Goal: Task Accomplishment & Management: Complete application form

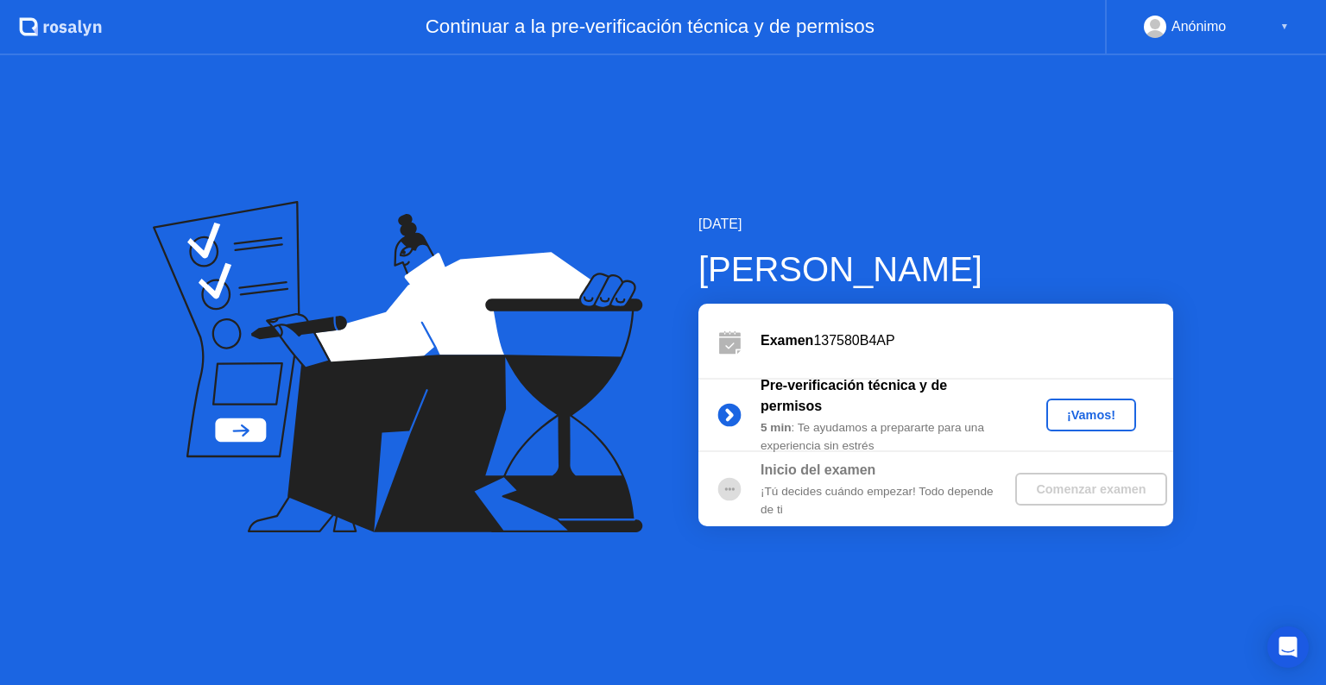
click at [1088, 418] on div "¡Vamos!" at bounding box center [1091, 415] width 76 height 14
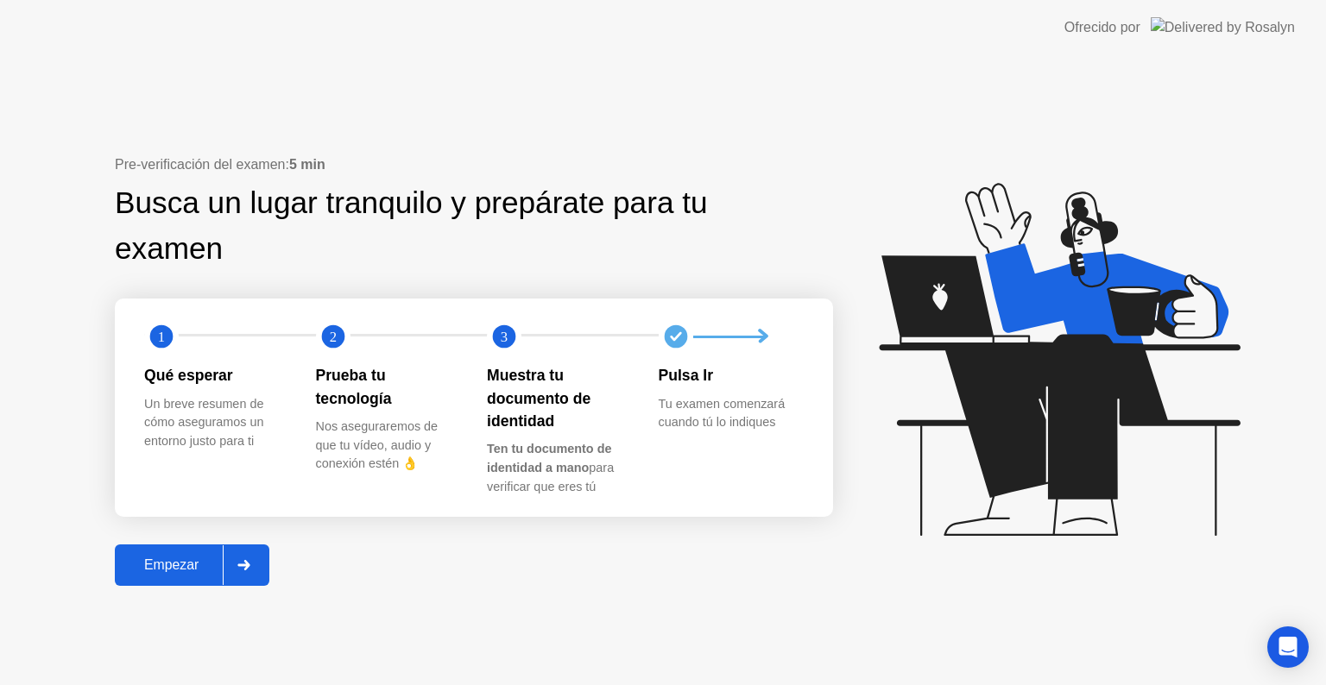
click at [176, 566] on div "Empezar" at bounding box center [171, 566] width 103 height 16
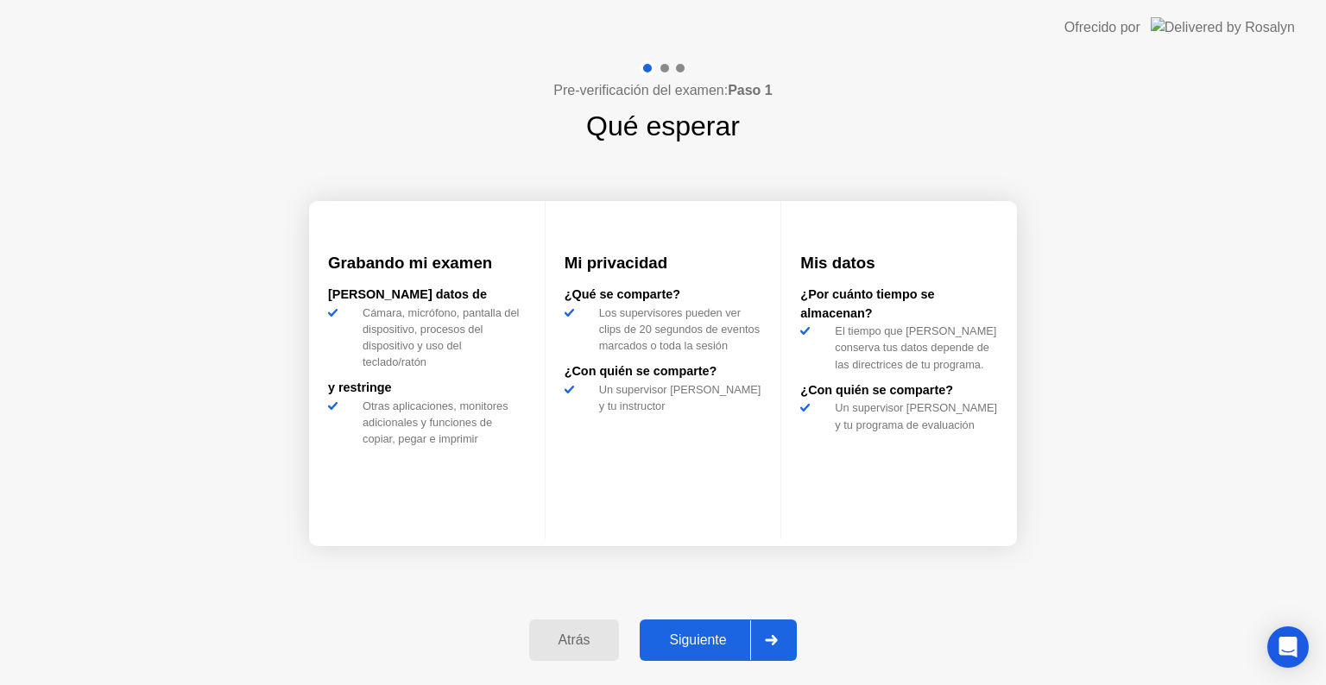
click at [693, 637] on div "Siguiente" at bounding box center [697, 641] width 105 height 16
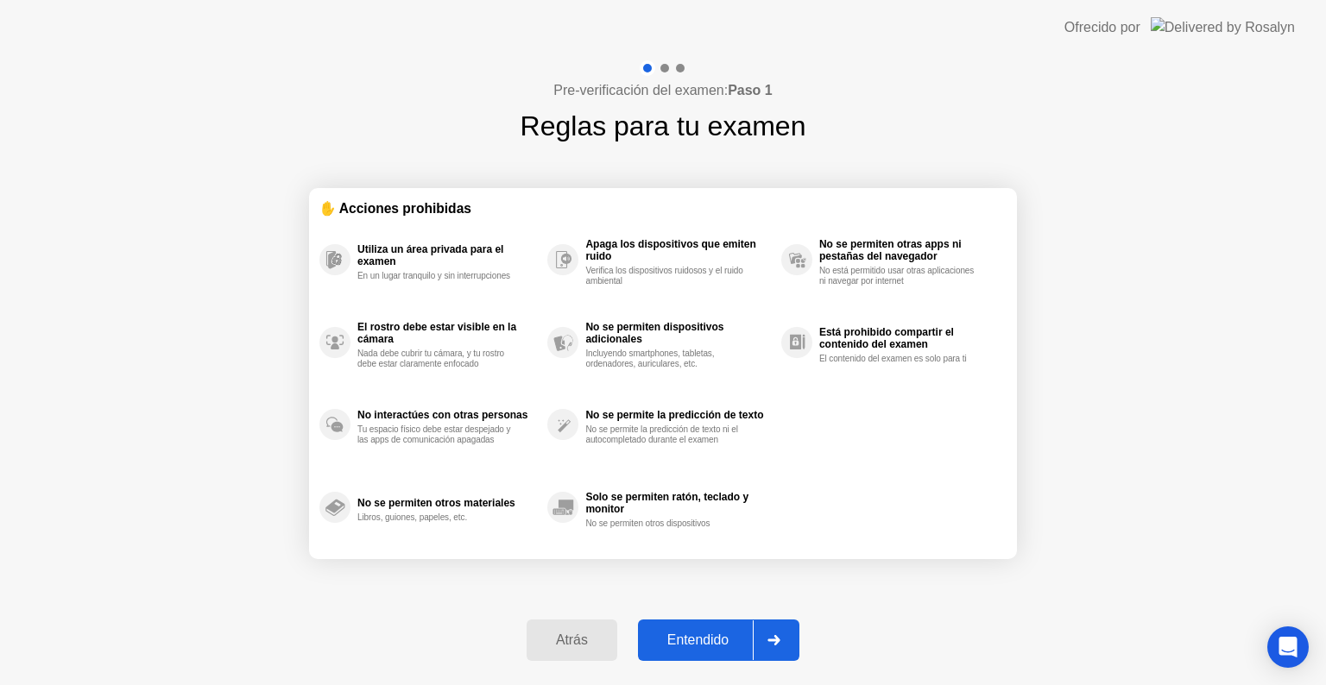
click at [693, 637] on div "Entendido" at bounding box center [698, 641] width 110 height 16
select select "**********"
select select "*******"
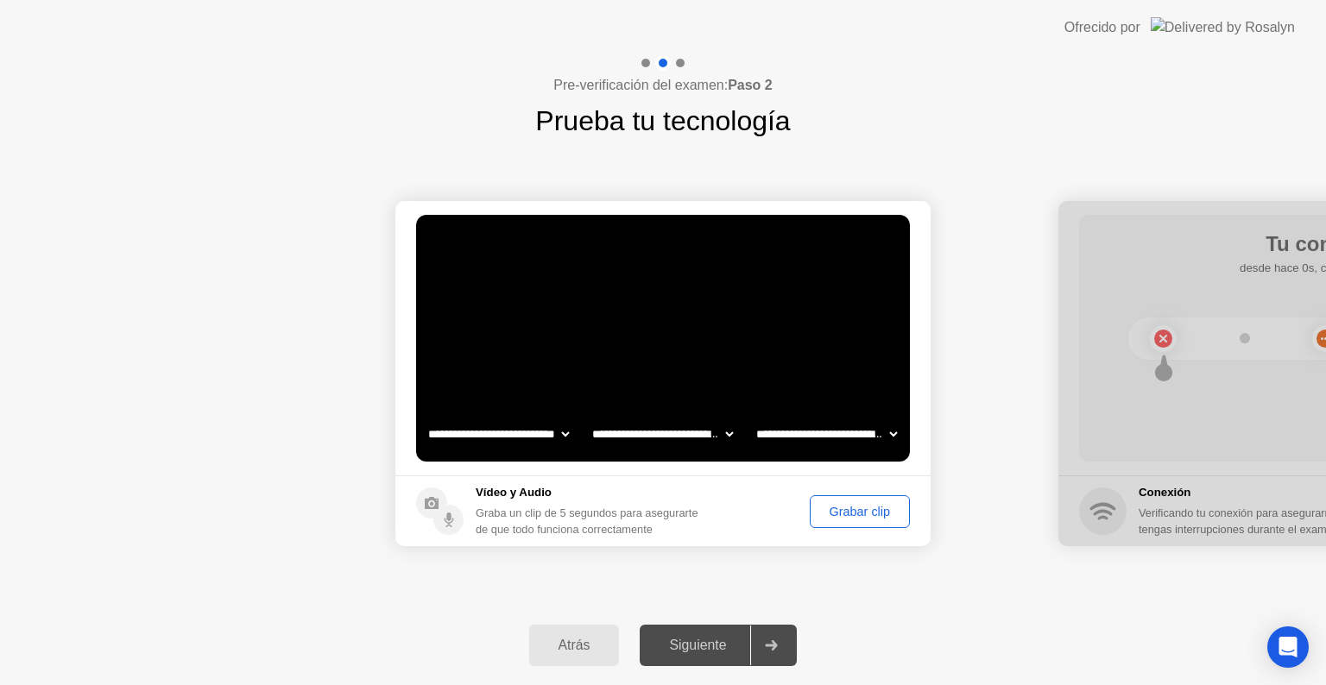
click at [854, 513] on div "Grabar clip" at bounding box center [860, 512] width 88 height 14
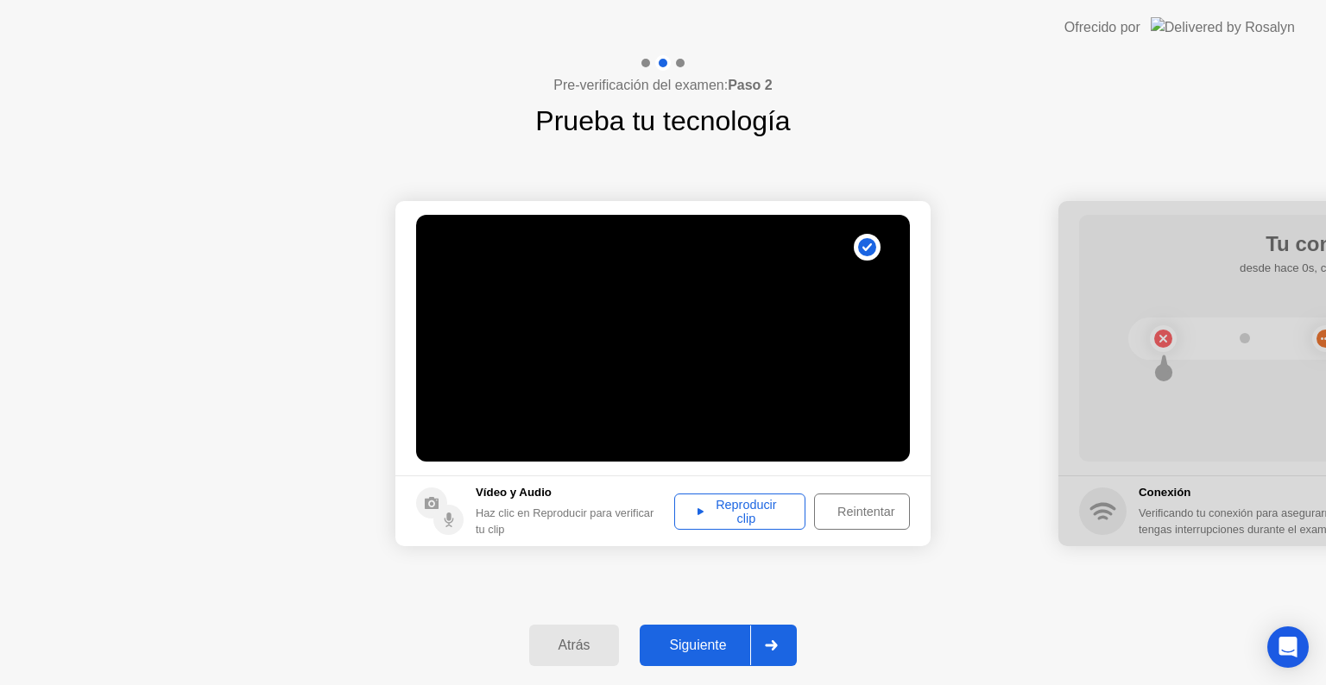
click at [739, 507] on div "Reproducir clip" at bounding box center [739, 512] width 119 height 28
click at [706, 638] on div "Siguiente" at bounding box center [697, 646] width 105 height 16
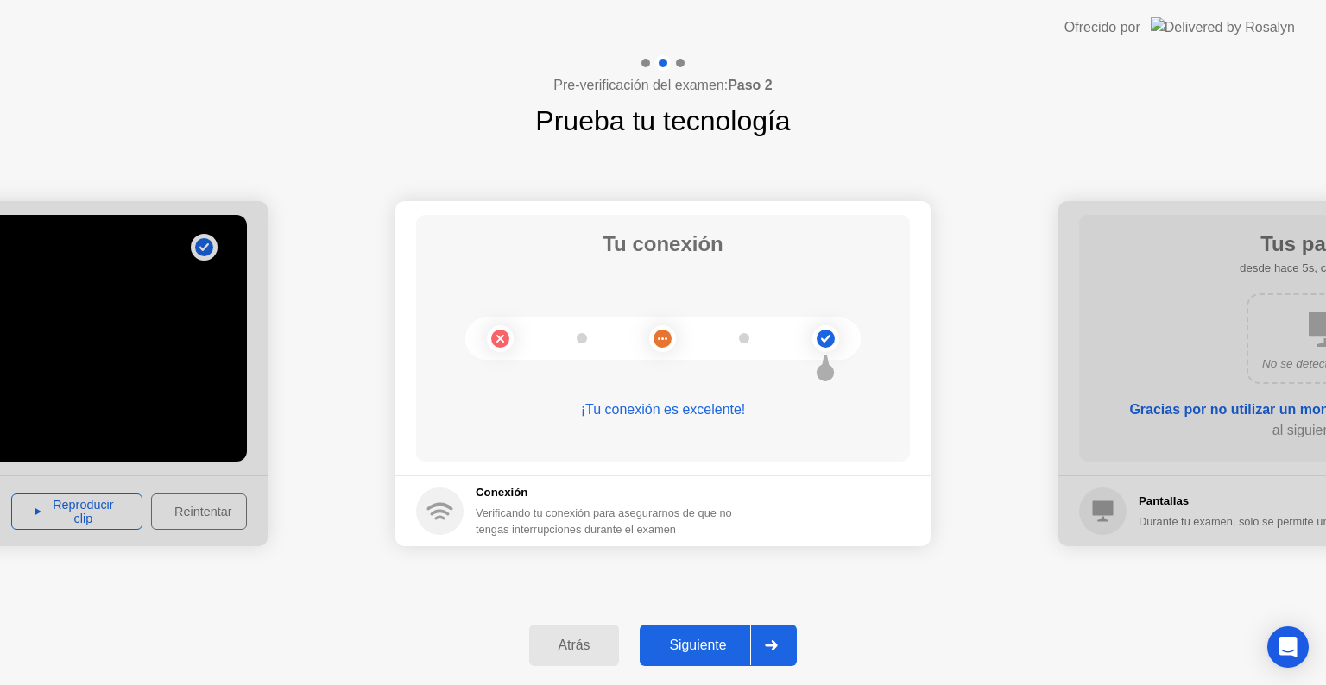
click at [701, 644] on div "Siguiente" at bounding box center [697, 646] width 105 height 16
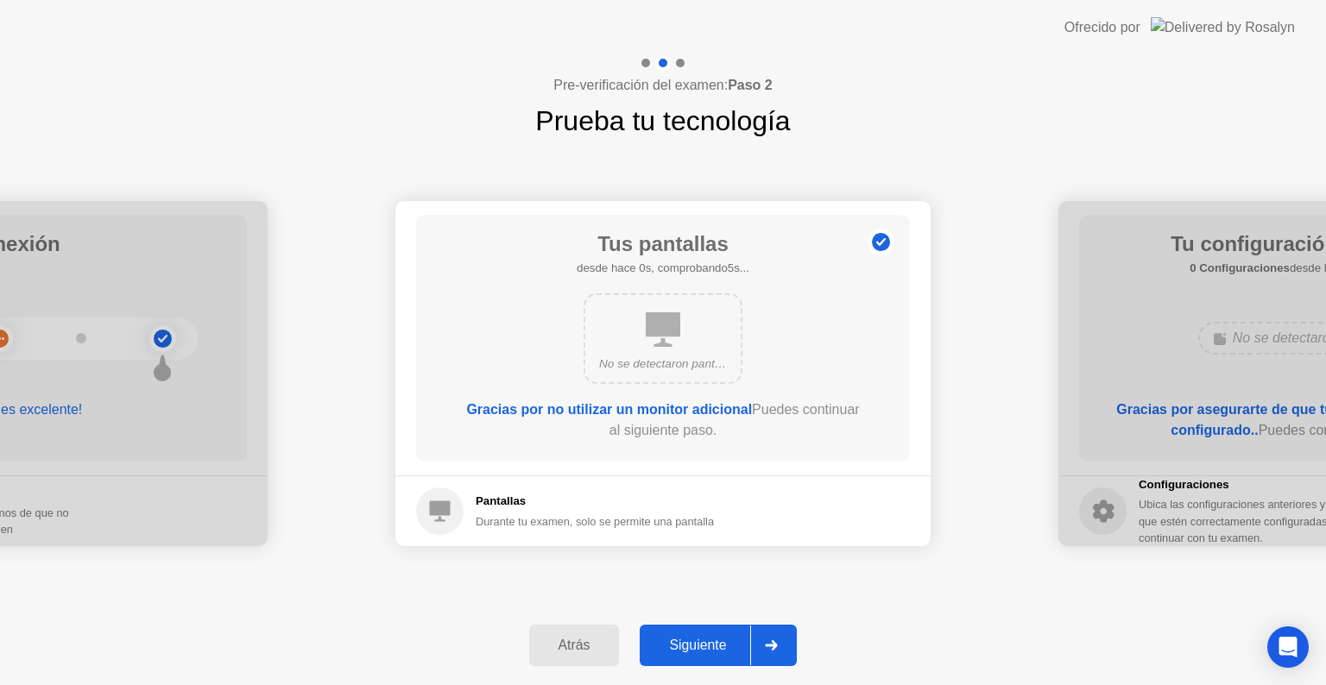
click at [701, 644] on div "Siguiente" at bounding box center [697, 646] width 105 height 16
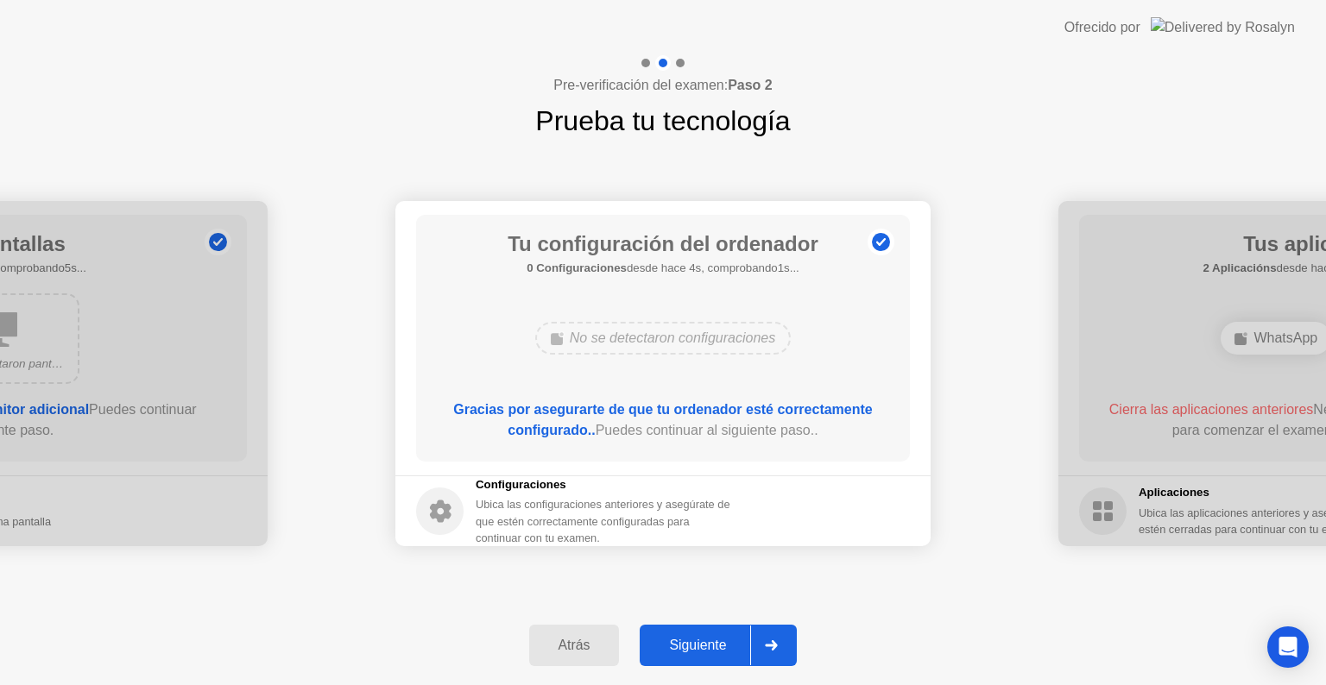
click at [701, 644] on div "Siguiente" at bounding box center [697, 646] width 105 height 16
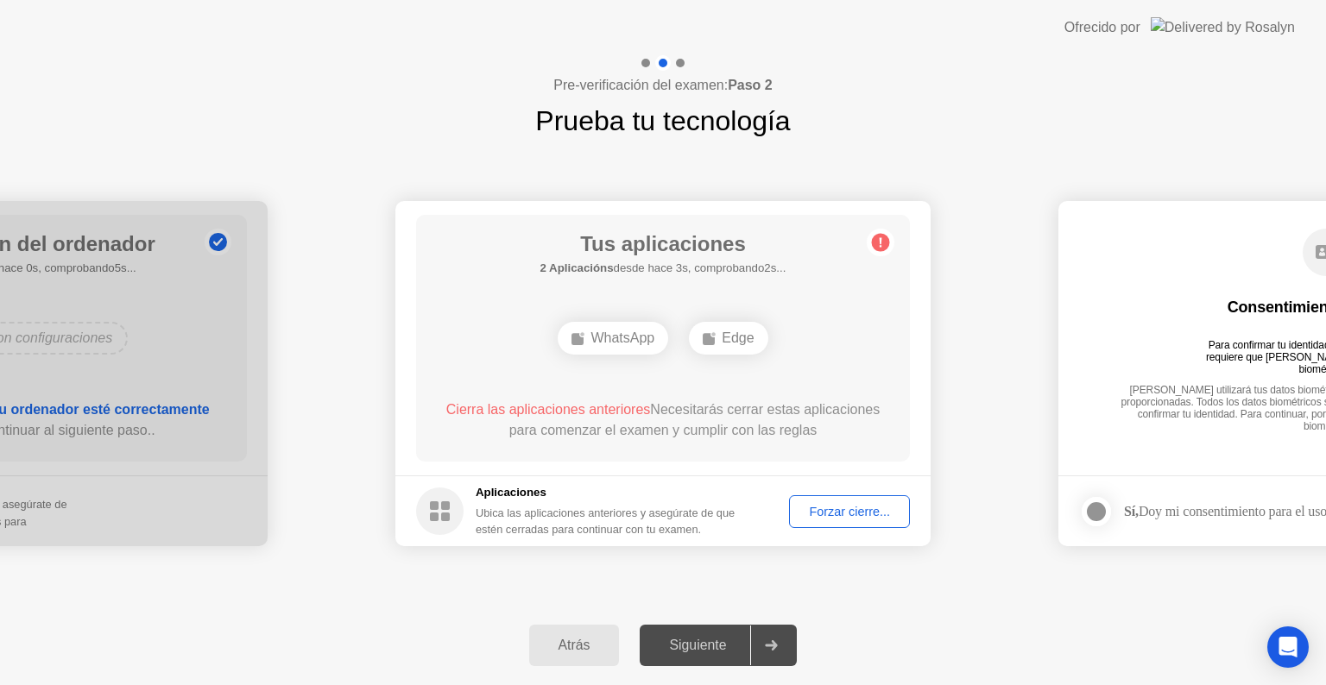
click at [844, 508] on div "Forzar cierre..." at bounding box center [849, 512] width 109 height 14
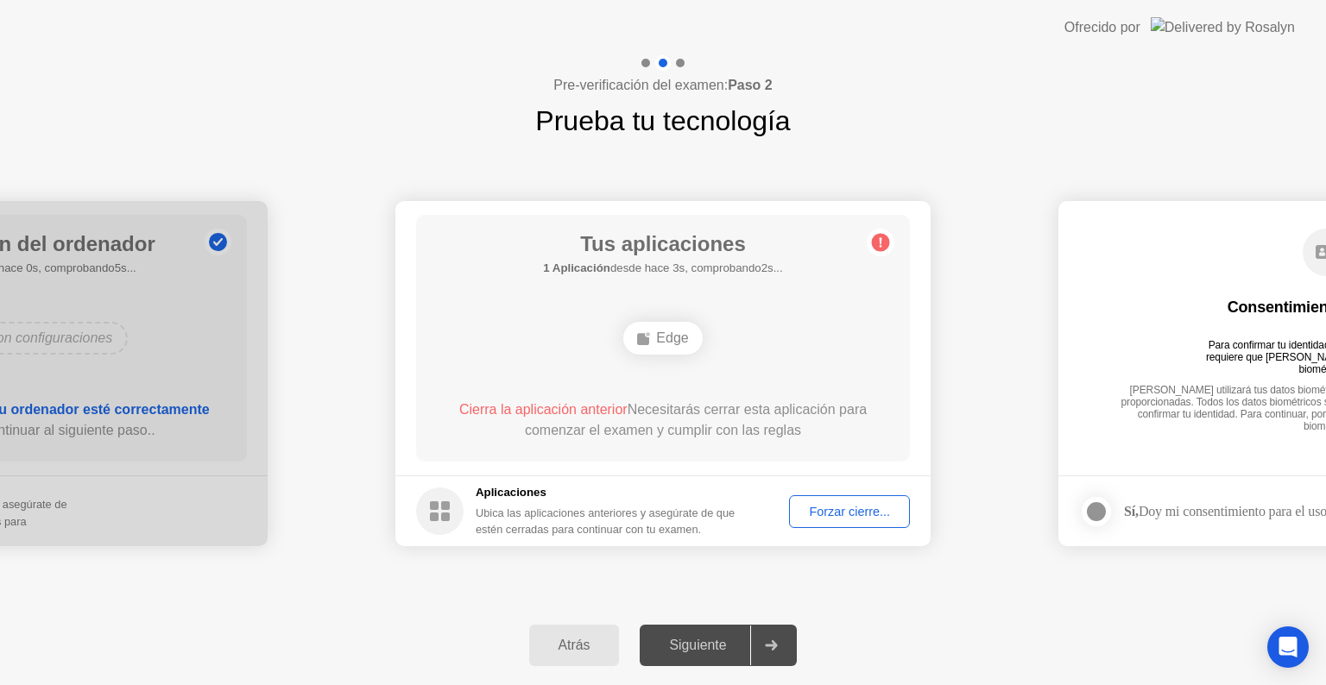
click at [828, 514] on div "Forzar cierre..." at bounding box center [849, 512] width 109 height 14
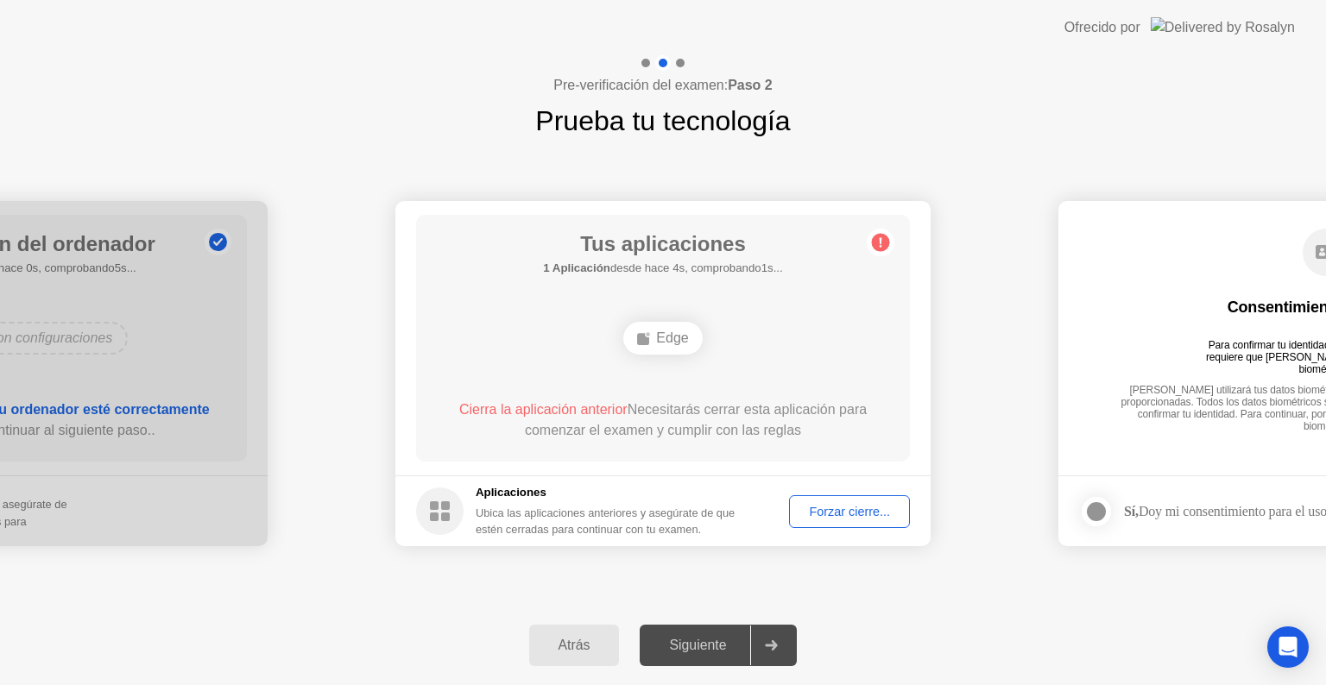
click at [829, 513] on div "Forzar cierre..." at bounding box center [849, 512] width 109 height 14
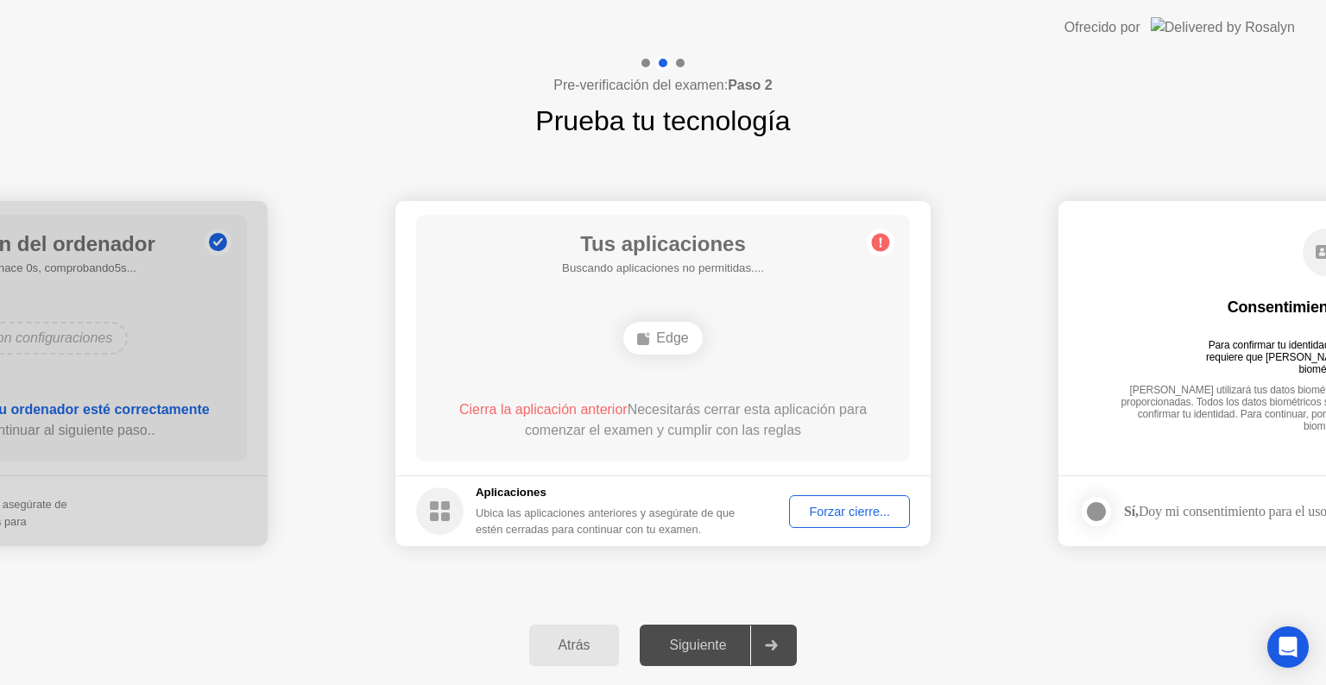
click at [856, 513] on div "Forzar cierre..." at bounding box center [849, 512] width 109 height 14
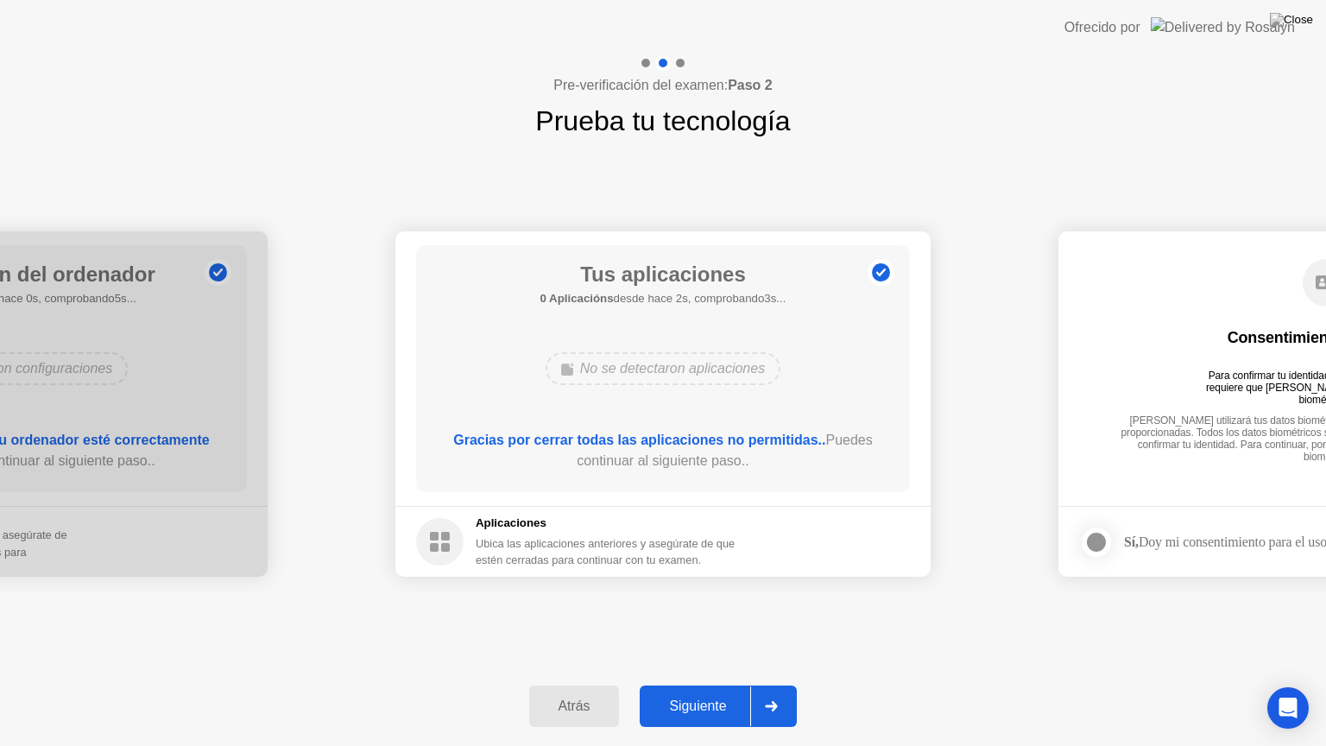
click at [690, 684] on div "Siguiente" at bounding box center [697, 706] width 105 height 16
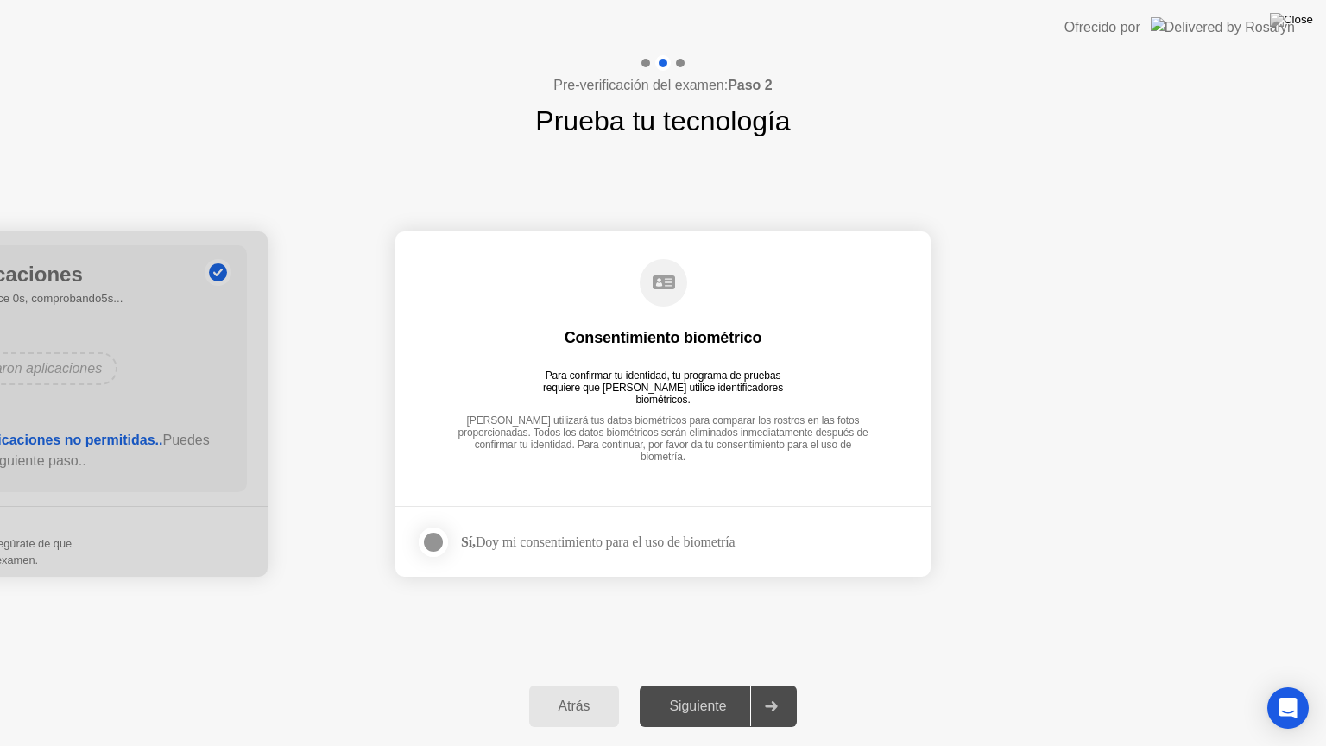
click at [432, 541] on div at bounding box center [433, 542] width 21 height 21
click at [697, 684] on div "Siguiente" at bounding box center [697, 706] width 105 height 16
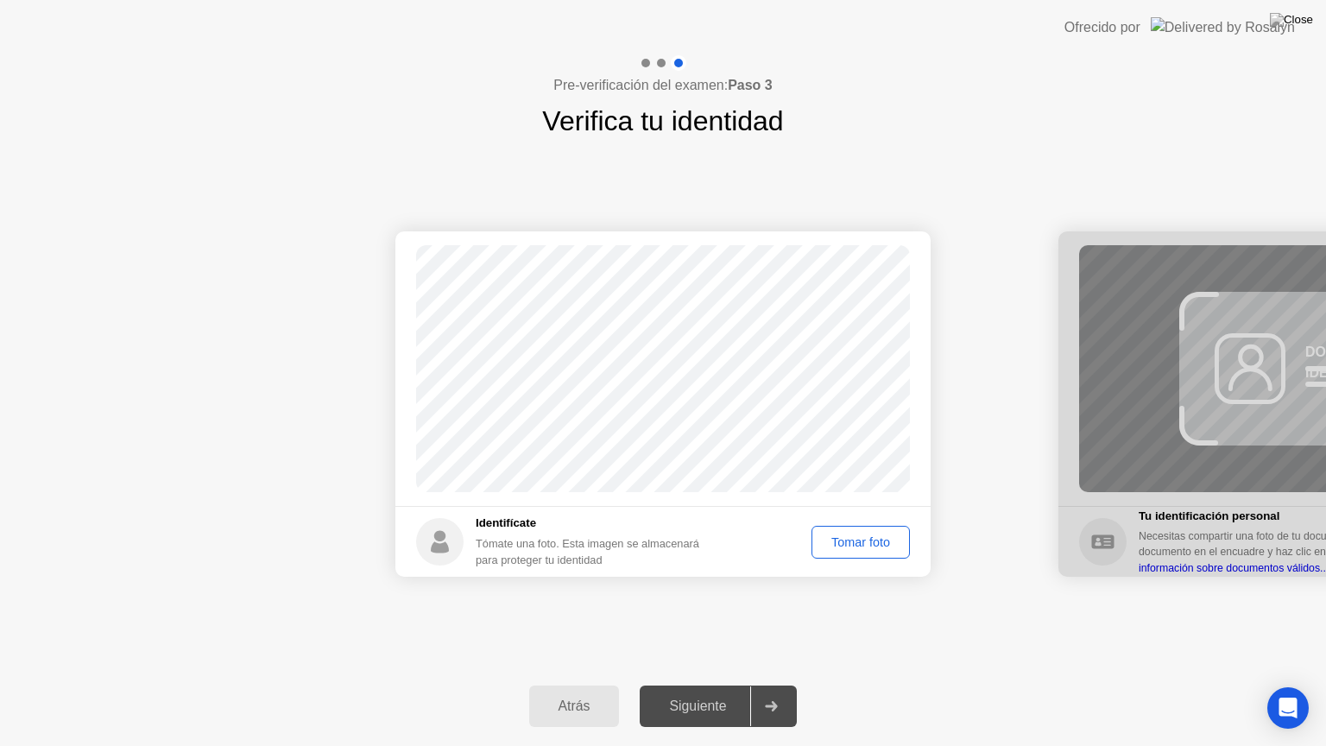
click at [866, 542] on div "Tomar foto" at bounding box center [860, 542] width 86 height 14
click at [693, 684] on div "Siguiente" at bounding box center [697, 706] width 105 height 16
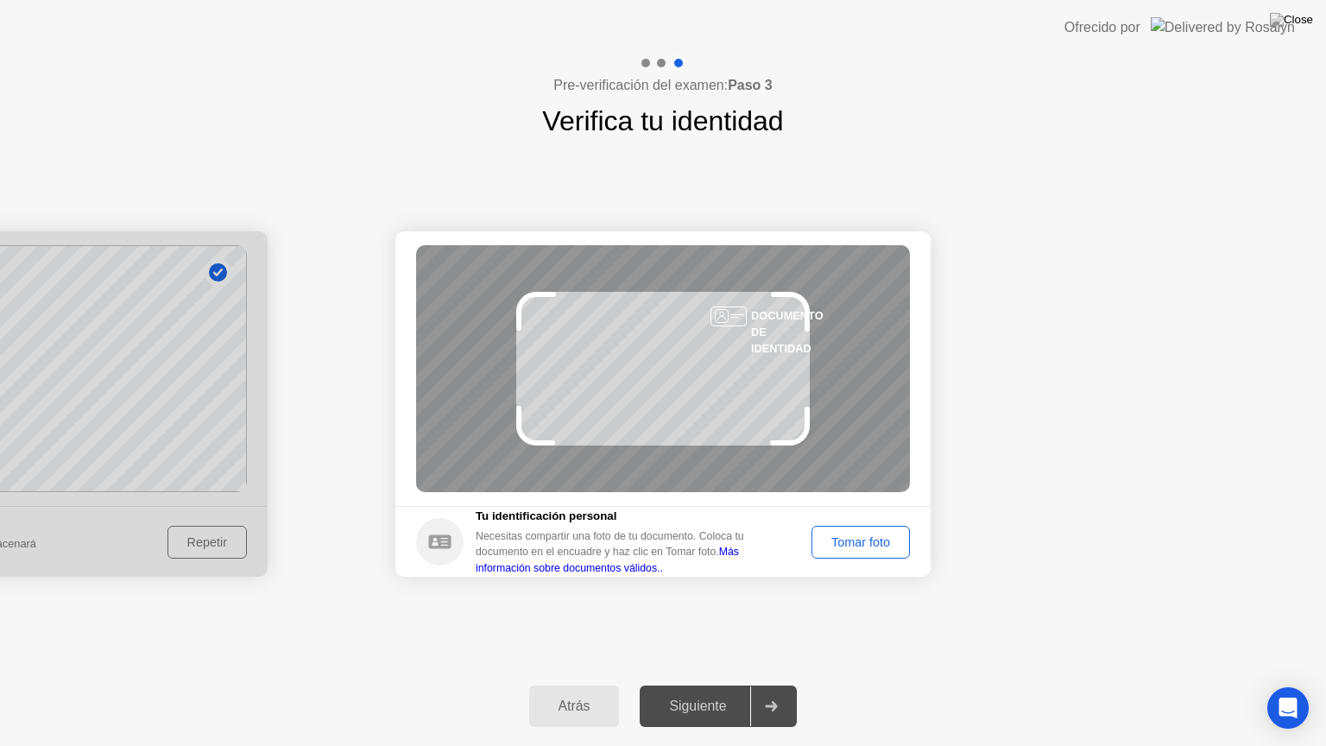
click at [855, 540] on div "Tomar foto" at bounding box center [860, 542] width 86 height 14
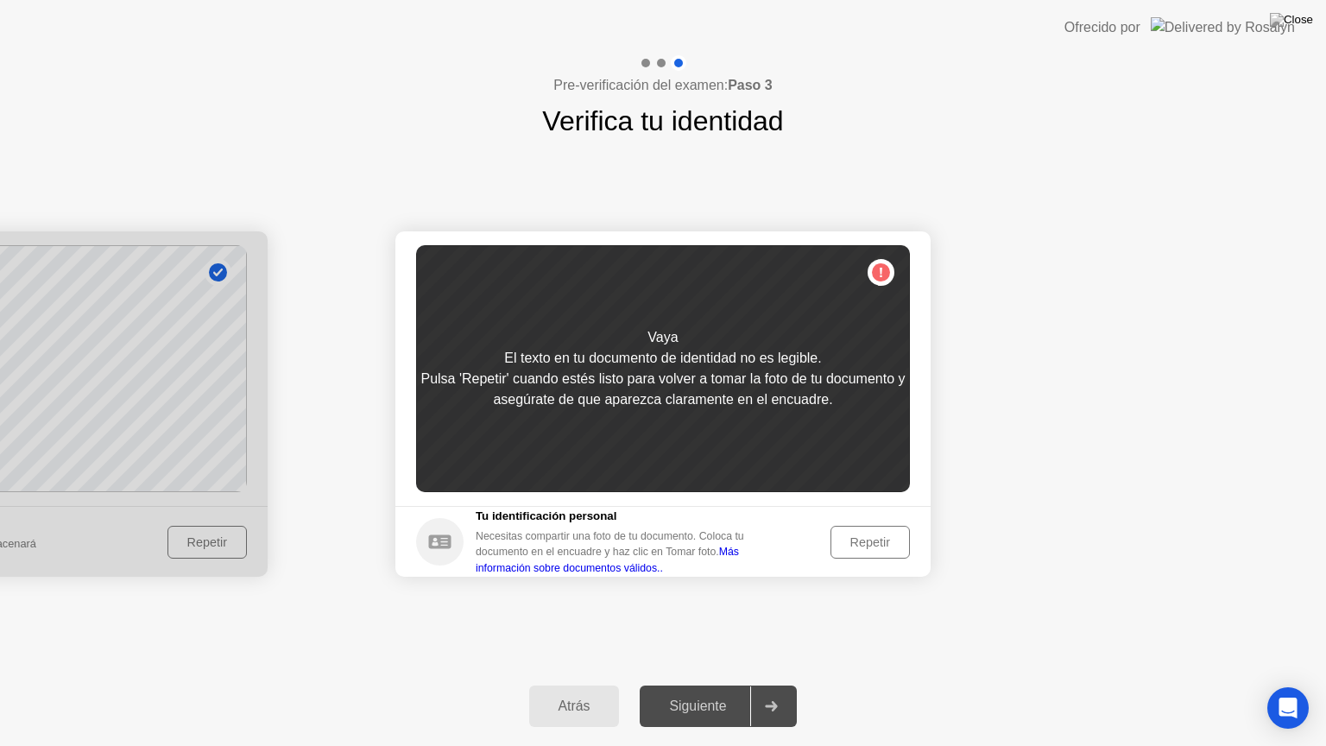
click at [855, 540] on div "Repetir" at bounding box center [869, 542] width 67 height 14
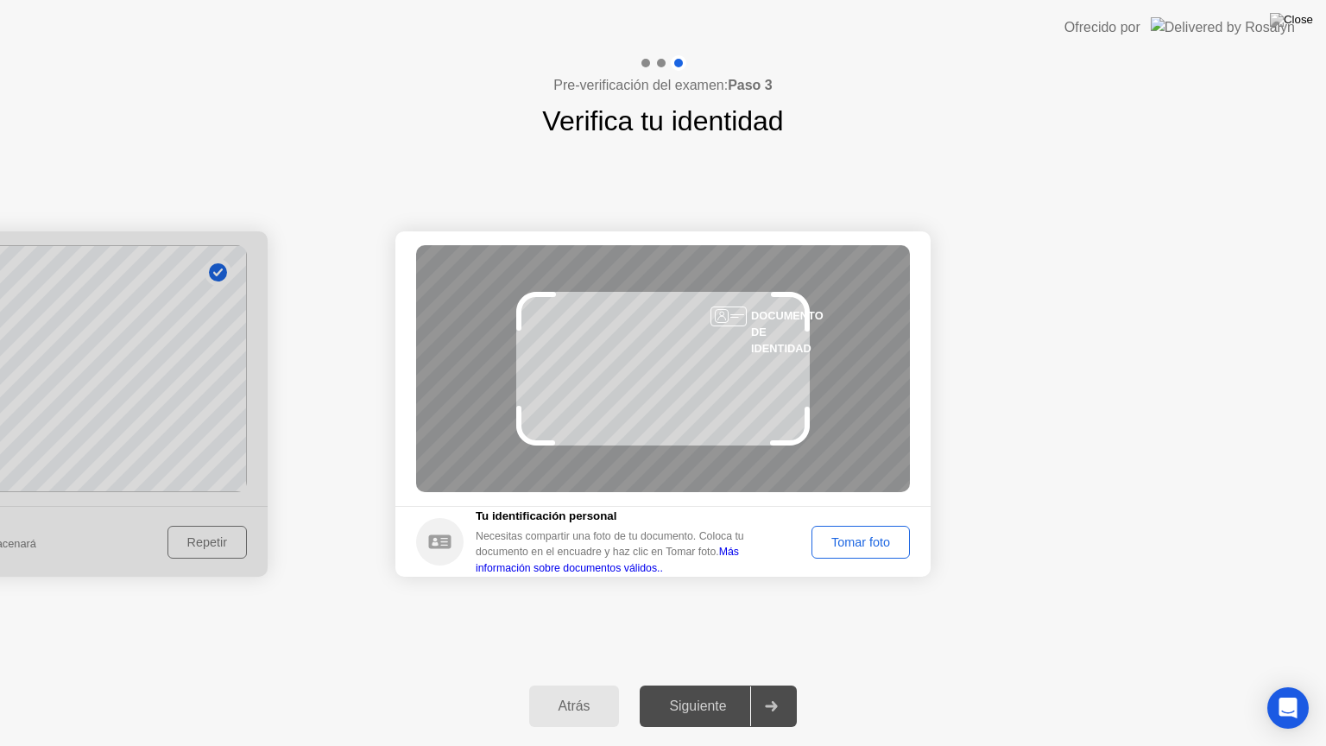
click at [855, 540] on div "Tomar foto" at bounding box center [860, 542] width 86 height 14
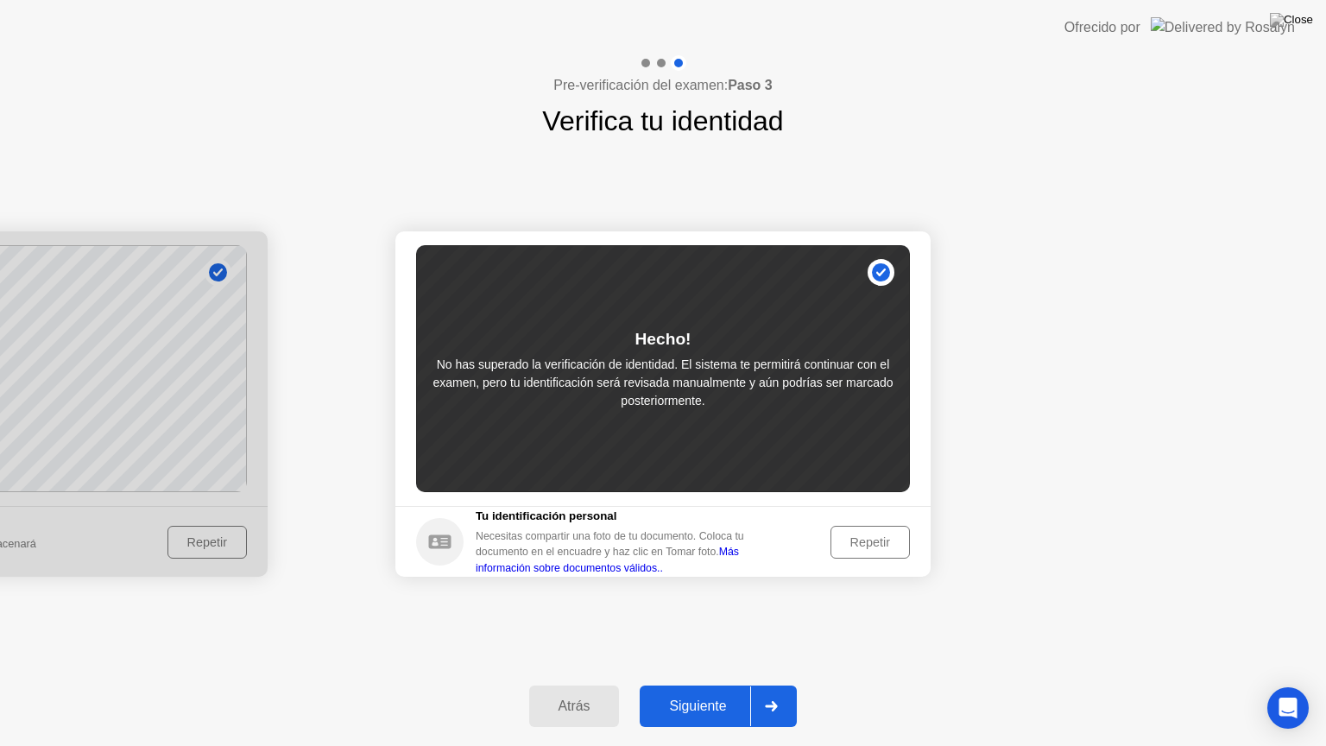
click at [709, 684] on div "Siguiente" at bounding box center [697, 706] width 105 height 16
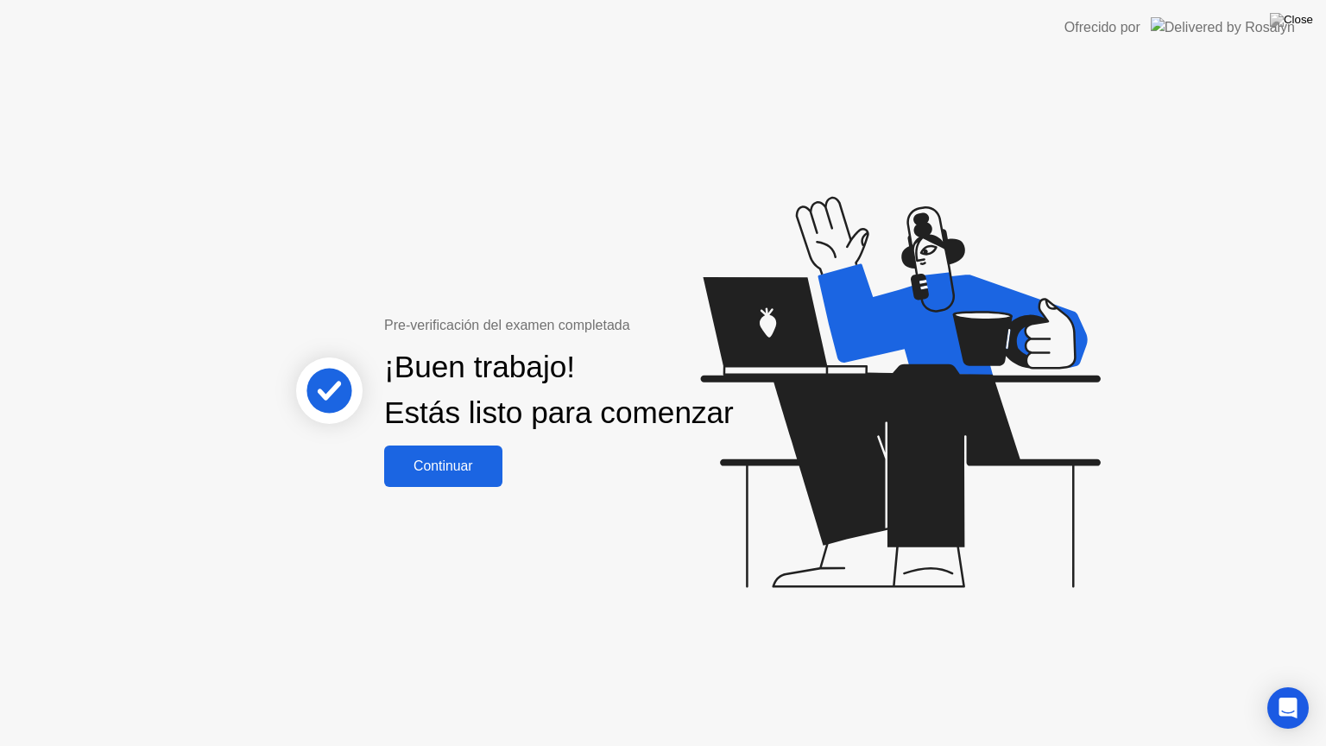
click at [448, 474] on div "Continuar" at bounding box center [443, 466] width 108 height 16
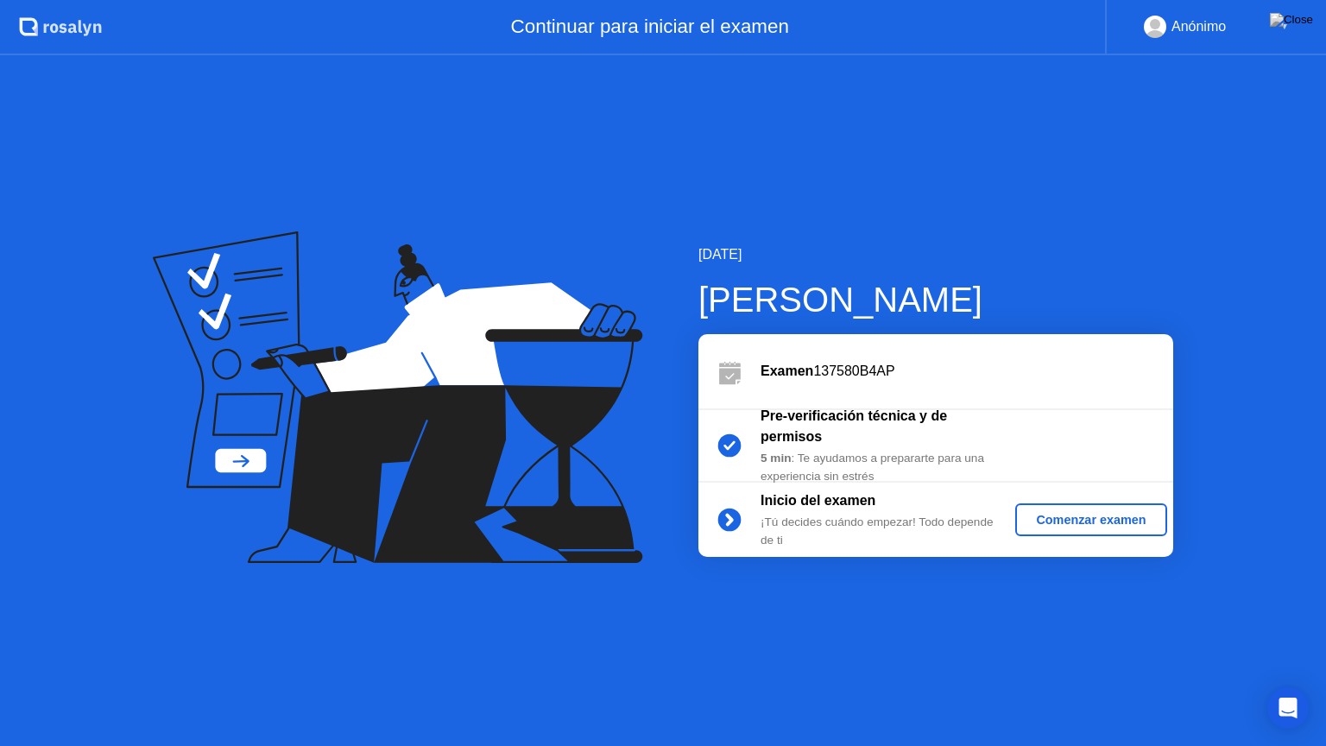
click at [1086, 525] on div "Comenzar examen" at bounding box center [1090, 520] width 137 height 14
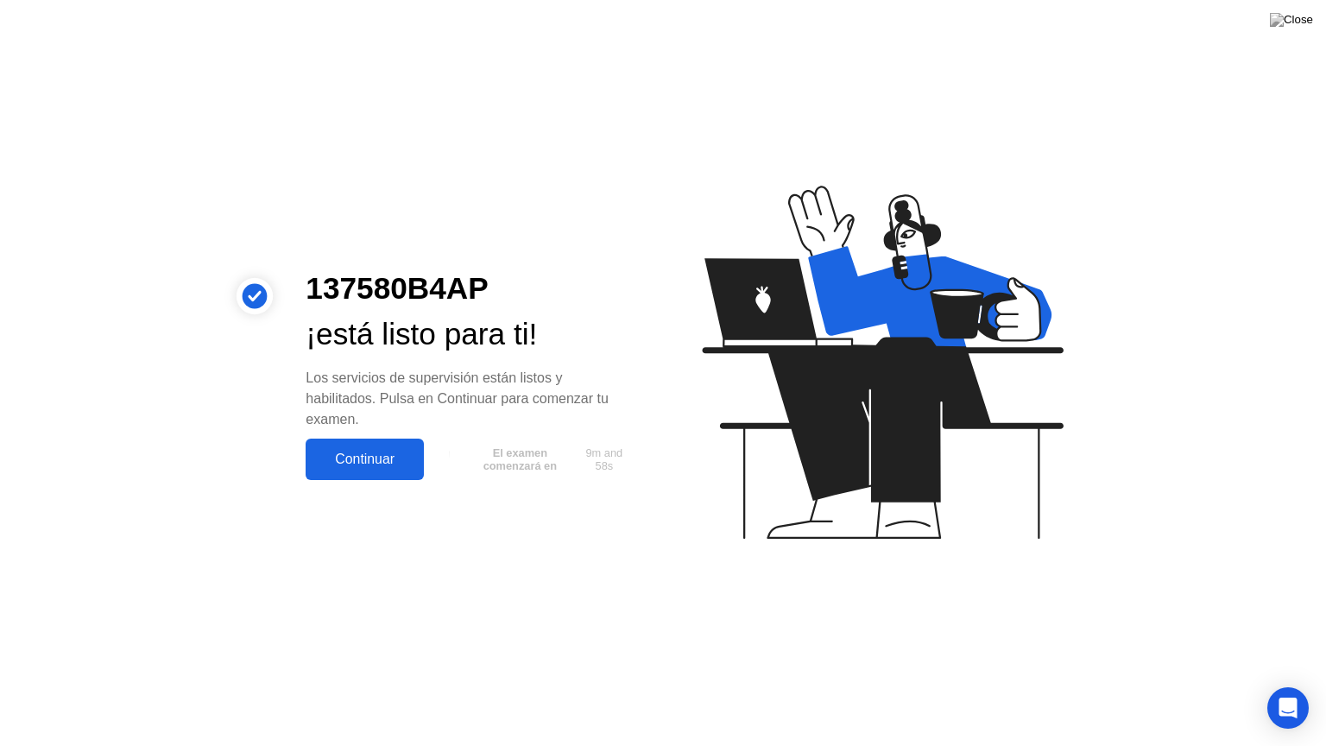
click at [359, 459] on div "Continuar" at bounding box center [365, 459] width 108 height 16
